Goal: Find specific page/section: Find specific page/section

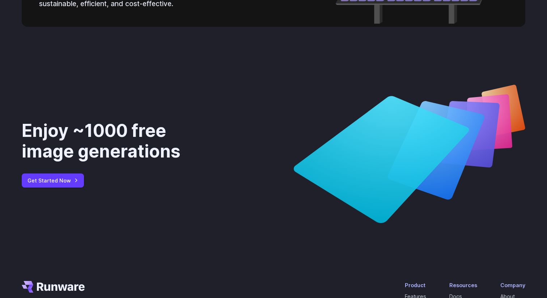
scroll to position [2755, 0]
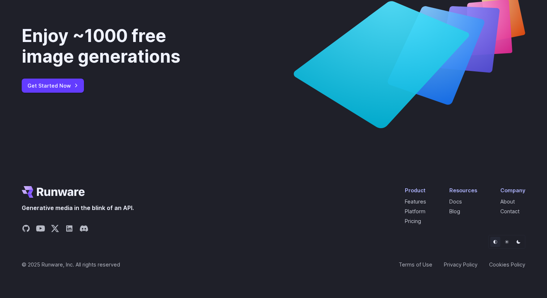
click at [509, 189] on div "Company" at bounding box center [512, 190] width 25 height 8
click at [509, 198] on link "About" at bounding box center [507, 201] width 14 height 6
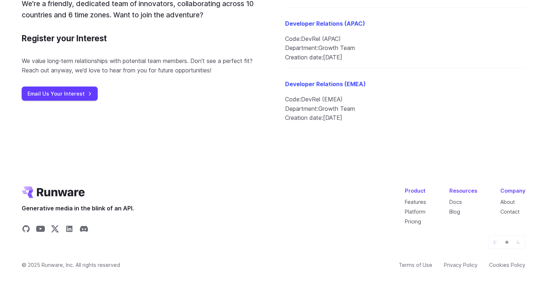
scroll to position [798, 0]
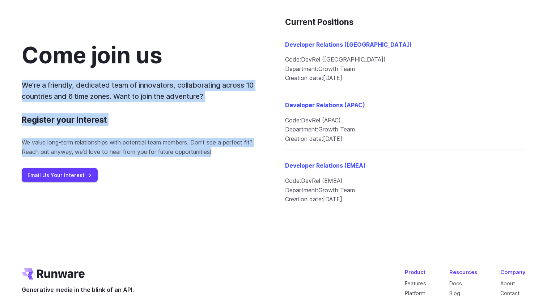
drag, startPoint x: 238, startPoint y: 164, endPoint x: 47, endPoint y: 76, distance: 210.6
click at [47, 76] on div "Come join us We’re a friendly, dedicated team of innovators, collaborating acro…" at bounding box center [142, 112] width 240 height 139
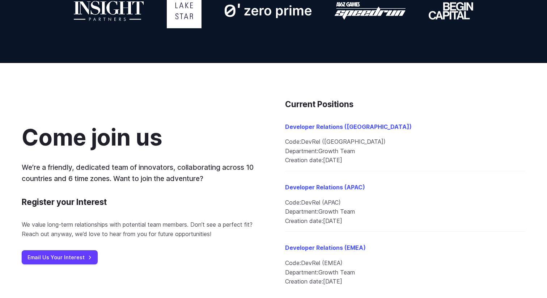
scroll to position [739, 0]
